Goal: Task Accomplishment & Management: Complete application form

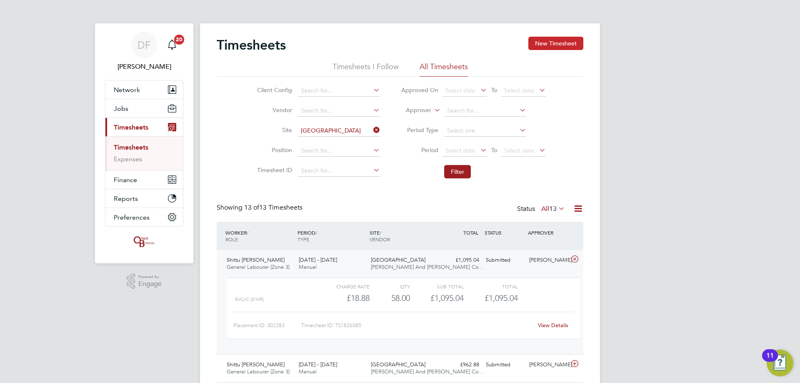
click at [566, 40] on button "New Timesheet" at bounding box center [555, 43] width 55 height 13
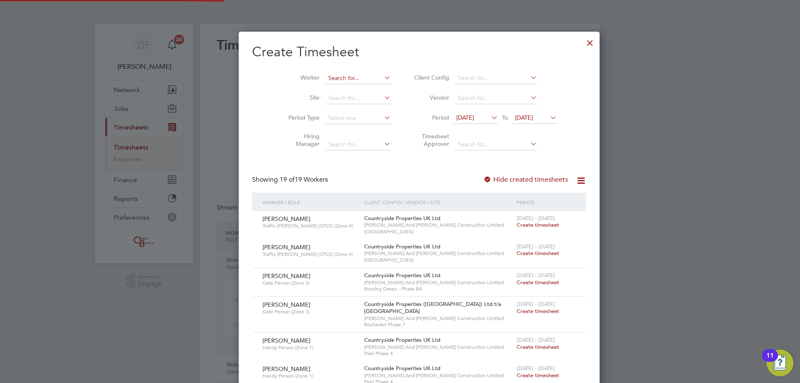
click at [340, 78] on input at bounding box center [357, 79] width 65 height 12
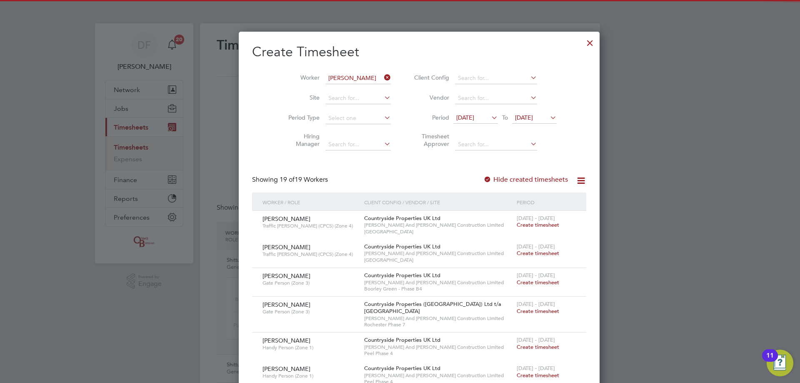
click at [348, 90] on li "[PERSON_NAME] [PERSON_NAME]" at bounding box center [344, 89] width 79 height 11
type input "[PERSON_NAME]"
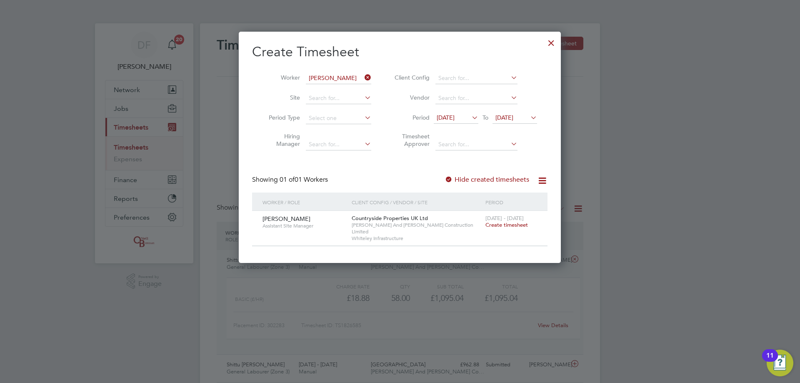
click at [510, 227] on span "Create timesheet" at bounding box center [506, 224] width 43 height 7
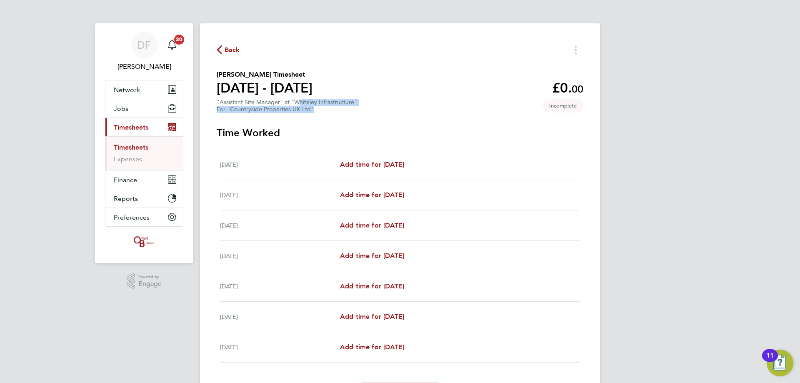
drag, startPoint x: 296, startPoint y: 104, endPoint x: 325, endPoint y: 110, distance: 29.7
click at [325, 110] on div ""Assistant Site Manager" at "Whiteley Infrastructure" For "Countryside Properti…" at bounding box center [287, 106] width 140 height 14
click at [326, 110] on div "For "Countryside Properties UK Ltd"" at bounding box center [287, 109] width 140 height 7
drag, startPoint x: 285, startPoint y: 109, endPoint x: 252, endPoint y: 107, distance: 33.4
click at [252, 107] on div "For "Countryside Properties UK Ltd"" at bounding box center [287, 109] width 140 height 7
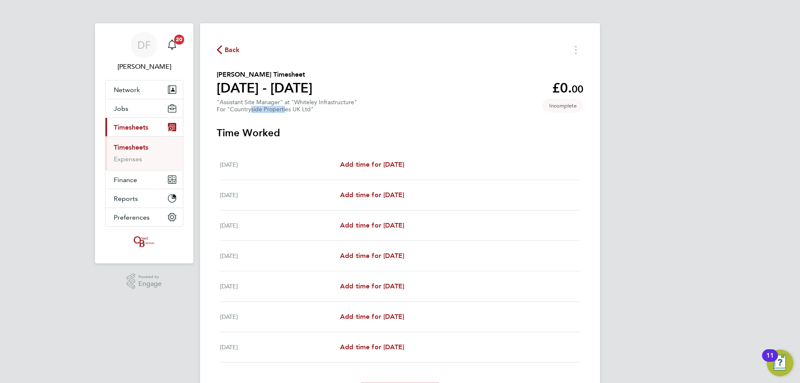
click at [252, 107] on div "For "Countryside Properties UK Ltd"" at bounding box center [287, 109] width 140 height 7
drag, startPoint x: 250, startPoint y: 107, endPoint x: 291, endPoint y: 112, distance: 41.9
click at [291, 112] on div "For "Countryside Properties UK Ltd"" at bounding box center [287, 109] width 140 height 7
click at [233, 50] on span "Back" at bounding box center [232, 50] width 15 height 10
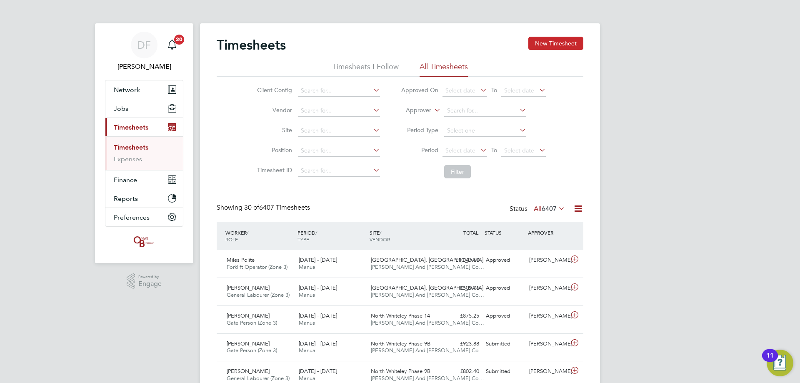
click at [549, 42] on button "New Timesheet" at bounding box center [555, 43] width 55 height 13
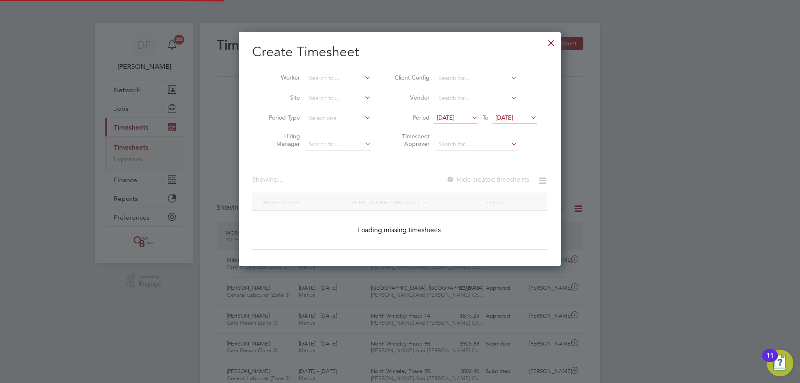
scroll to position [1013, 323]
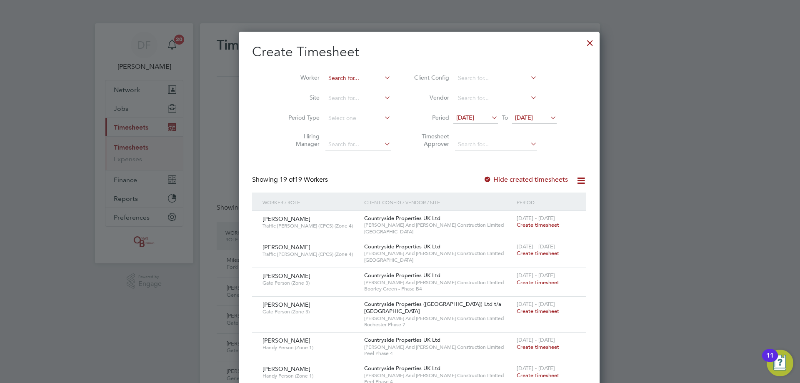
click at [325, 80] on input at bounding box center [357, 79] width 65 height 12
click at [359, 91] on b "[PERSON_NAME]" at bounding box center [383, 89] width 48 height 7
type input "[PERSON_NAME]"
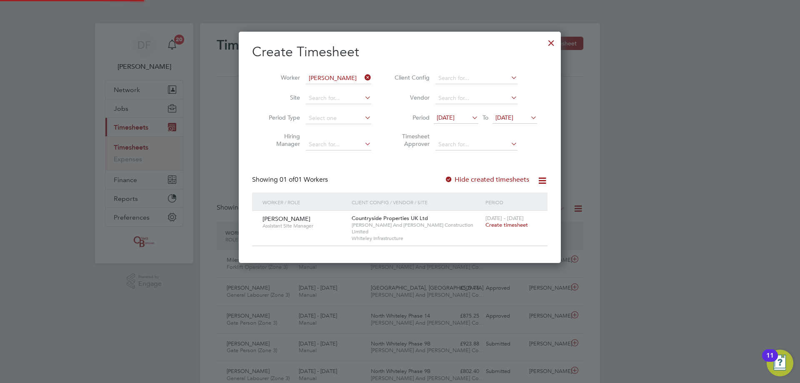
scroll to position [225, 323]
click at [504, 227] on span "Create timesheet" at bounding box center [506, 224] width 43 height 7
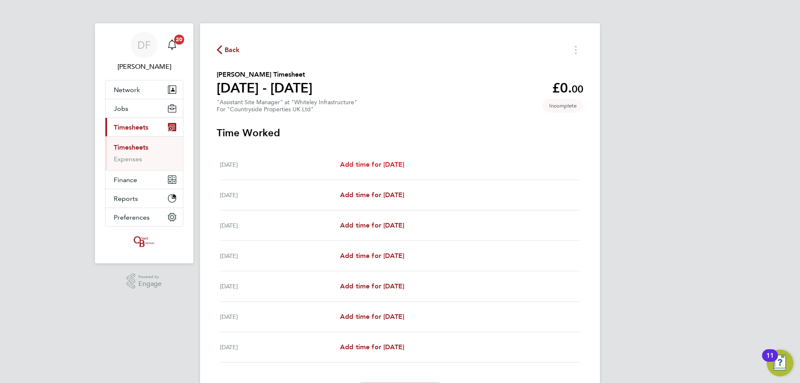
click at [384, 165] on span "Add time for [DATE]" at bounding box center [372, 164] width 64 height 8
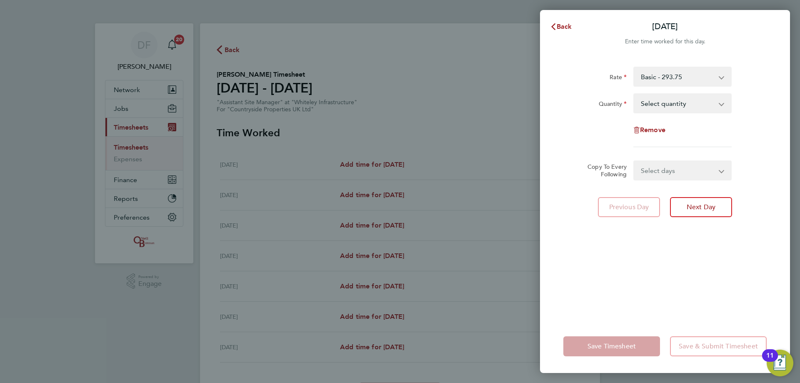
drag, startPoint x: 683, startPoint y: 101, endPoint x: 683, endPoint y: 106, distance: 5.0
click at [683, 101] on select "Select quantity 0.5 1" at bounding box center [677, 103] width 87 height 18
select select "1"
click at [634, 94] on select "Select quantity 0.5 1" at bounding box center [677, 103] width 87 height 18
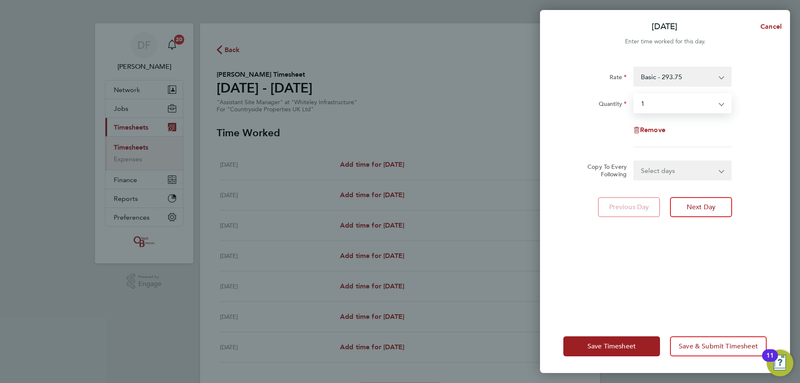
drag, startPoint x: 692, startPoint y: 168, endPoint x: 689, endPoint y: 174, distance: 6.7
click at [692, 168] on select "Select days Day Weekday (Mon-Fri) Weekend (Sat-Sun) [DATE] [DATE] [DATE] [DATE]…" at bounding box center [678, 170] width 88 height 18
select select "WEEKDAY"
click at [634, 161] on select "Select days Day Weekday (Mon-Fri) Weekend (Sat-Sun) [DATE] [DATE] [DATE] [DATE]…" at bounding box center [678, 170] width 88 height 18
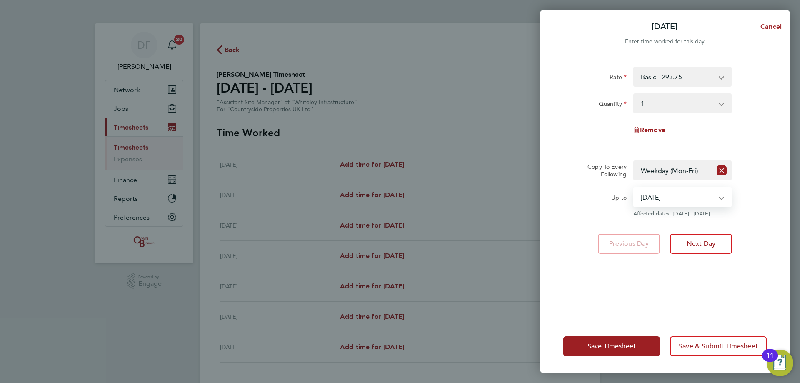
click at [683, 197] on select "[DATE] [DATE] [DATE] [DATE] [DATE] [DATE]" at bounding box center [677, 197] width 87 height 18
select select "[DATE]"
click at [634, 188] on select "[DATE] [DATE] [DATE] [DATE] [DATE] [DATE]" at bounding box center [677, 197] width 87 height 18
click at [695, 241] on span "Next Day" at bounding box center [701, 244] width 29 height 8
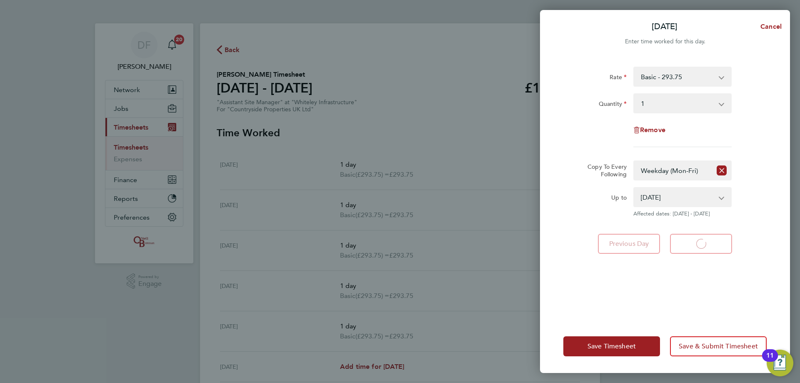
select select "1"
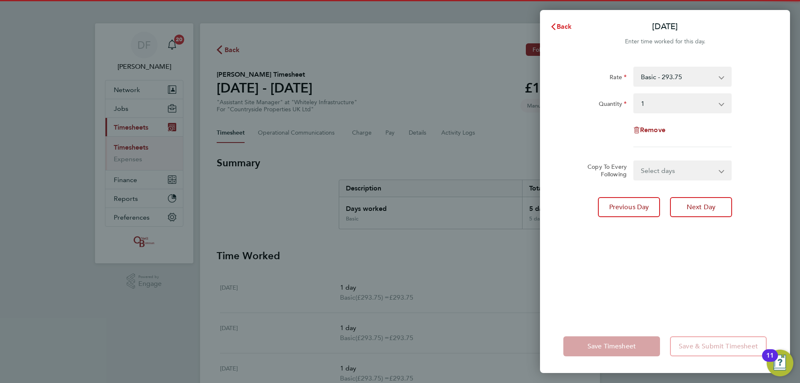
click at [561, 25] on span "Back" at bounding box center [564, 27] width 15 height 8
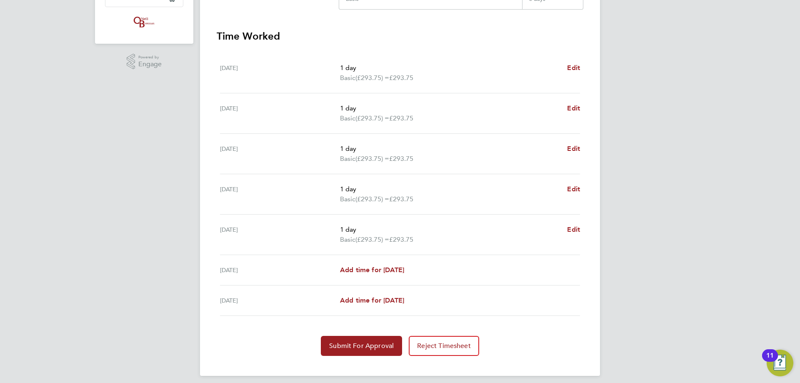
scroll to position [226, 0]
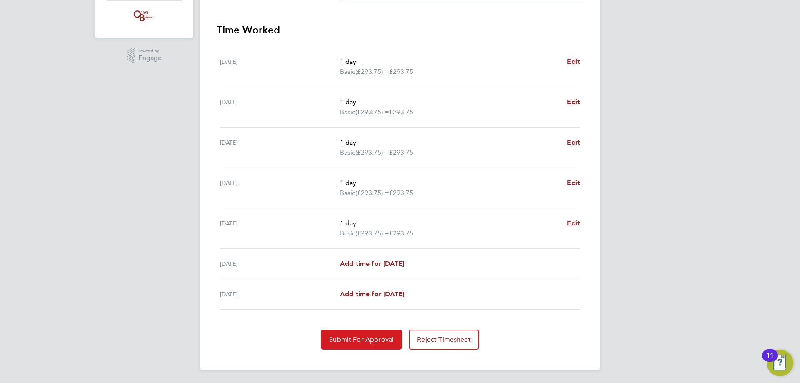
click at [357, 340] on span "Submit For Approval" at bounding box center [361, 339] width 65 height 8
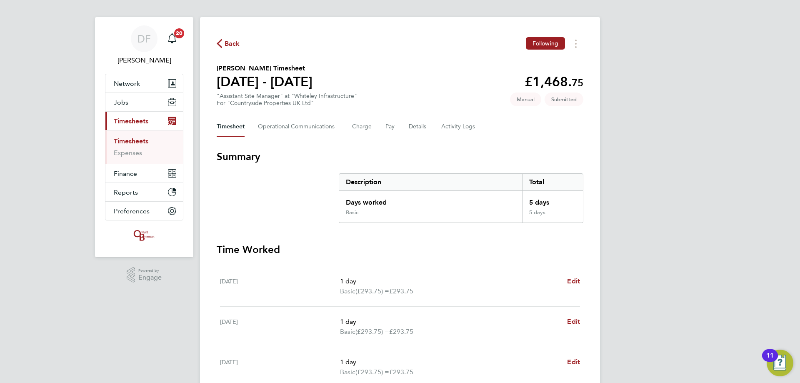
scroll to position [0, 0]
